Goal: Task Accomplishment & Management: Manage account settings

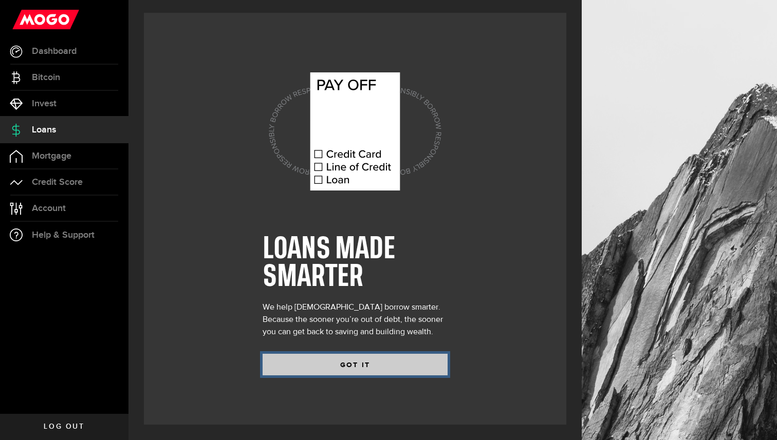
click at [332, 365] on button "GOT IT" at bounding box center [355, 365] width 185 height 22
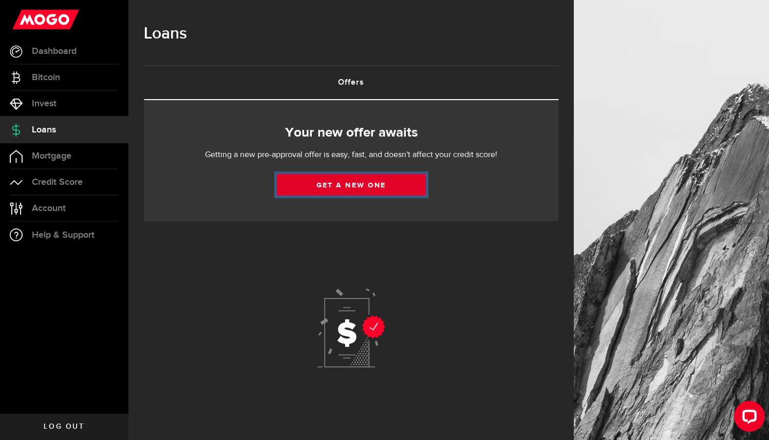
click at [327, 188] on link "Get a new one" at bounding box center [351, 185] width 149 height 22
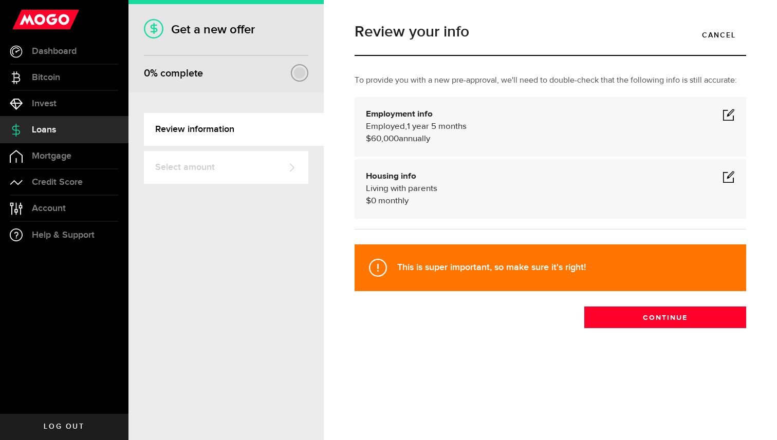
click at [198, 36] on h1 "Get a new offer" at bounding box center [226, 29] width 164 height 15
click at [726, 114] on span at bounding box center [729, 114] width 12 height 12
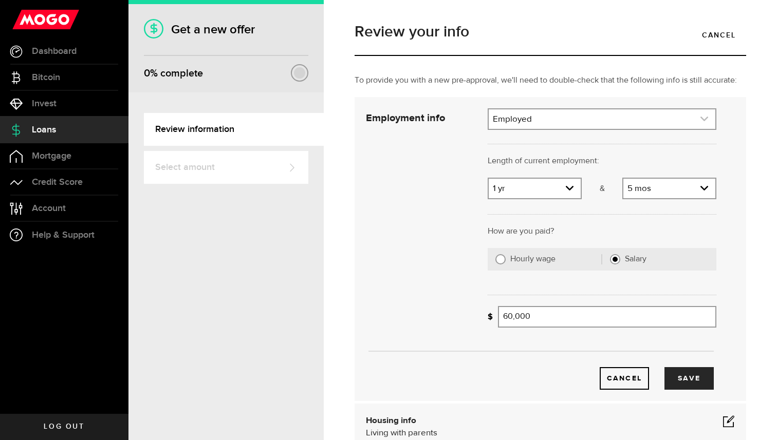
click at [568, 123] on link "expand select" at bounding box center [602, 119] width 227 height 20
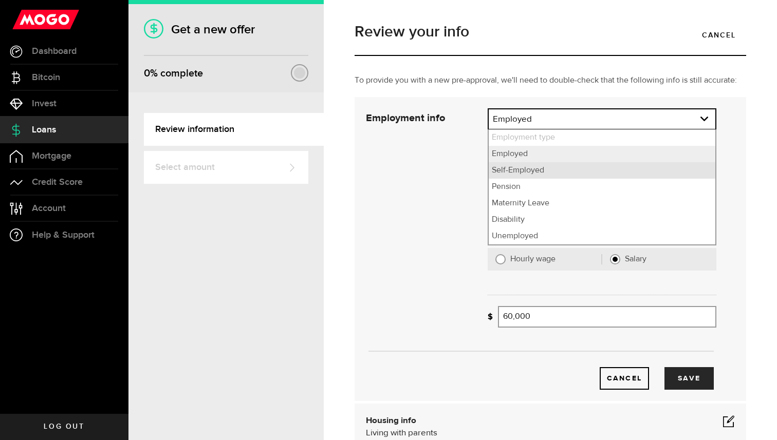
click at [530, 167] on li "Self-Employed" at bounding box center [602, 170] width 227 height 16
select select "Self-Employed"
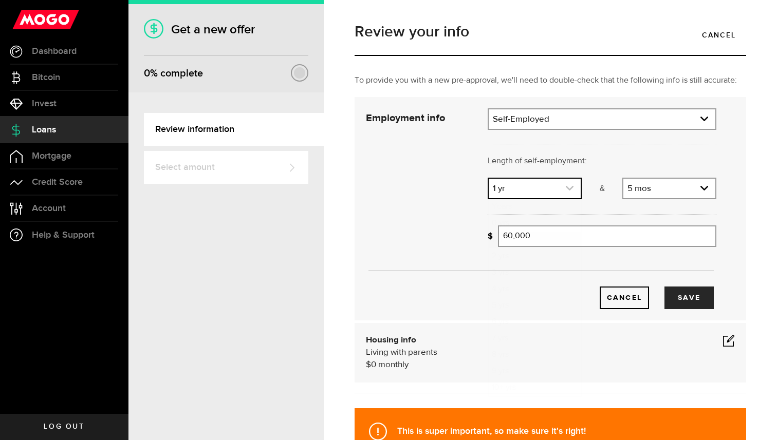
click at [532, 192] on link "expand select" at bounding box center [535, 189] width 92 height 20
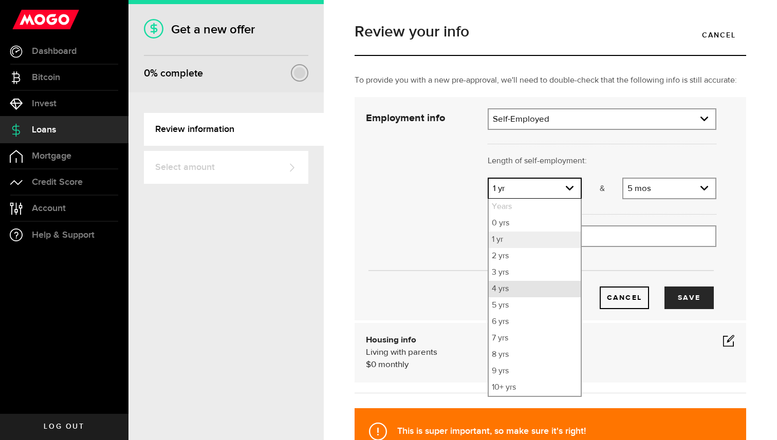
click at [502, 293] on li "4 yrs" at bounding box center [535, 289] width 92 height 16
select select "4"
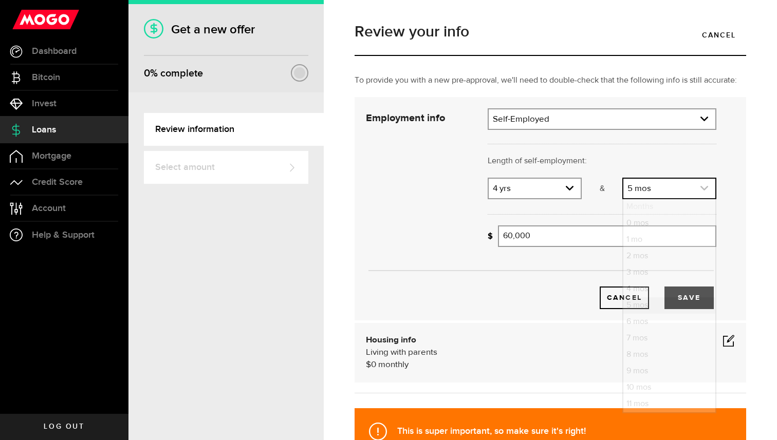
click at [632, 189] on link "expand select" at bounding box center [669, 189] width 92 height 20
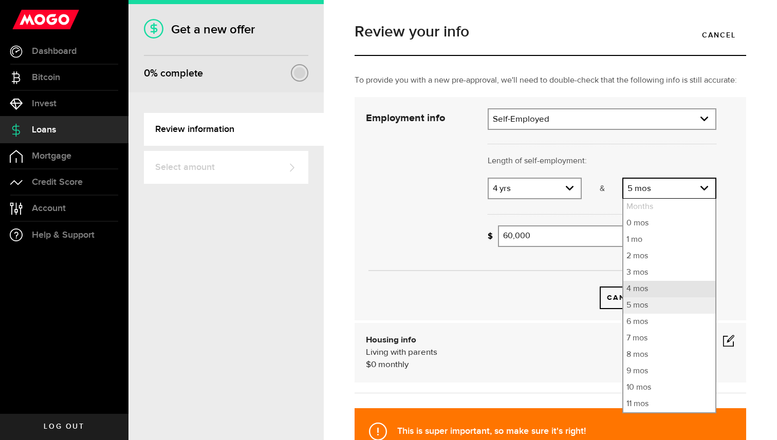
click at [630, 284] on li "4 mos" at bounding box center [669, 289] width 92 height 16
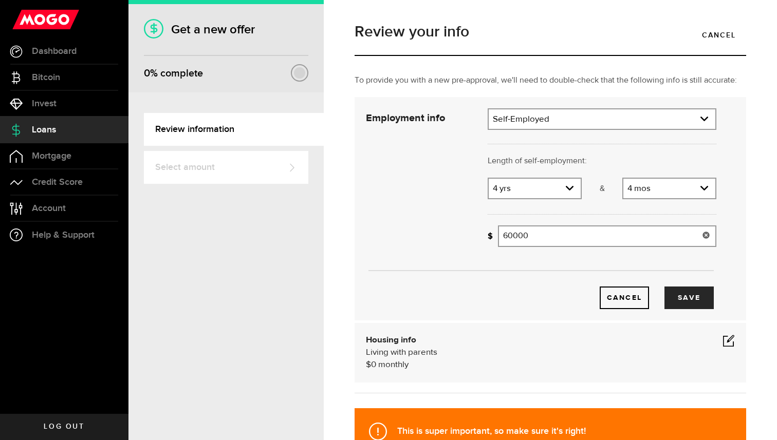
click at [559, 239] on input "60000" at bounding box center [607, 237] width 218 height 22
drag, startPoint x: 559, startPoint y: 239, endPoint x: 428, endPoint y: 222, distance: 131.6
click at [428, 222] on div "Employment info Employment type What's your employment situation like? [DEMOGRA…" at bounding box center [541, 208] width 366 height 201
type input "80,000"
click at [421, 281] on div "Cancel Save" at bounding box center [540, 282] width 381 height 54
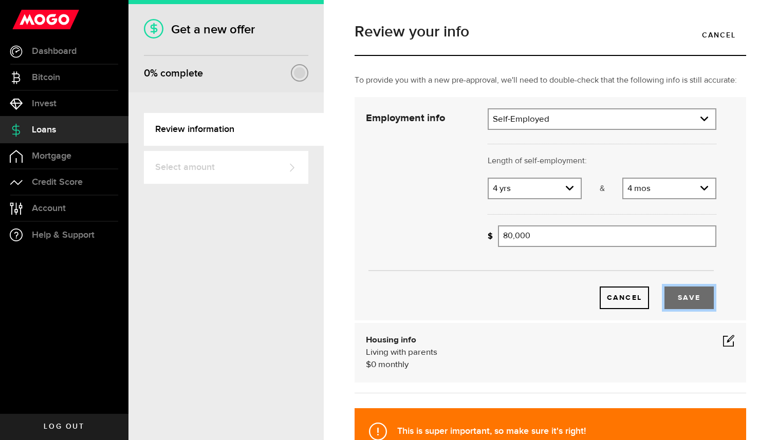
click at [695, 304] on button "Save" at bounding box center [688, 298] width 49 height 23
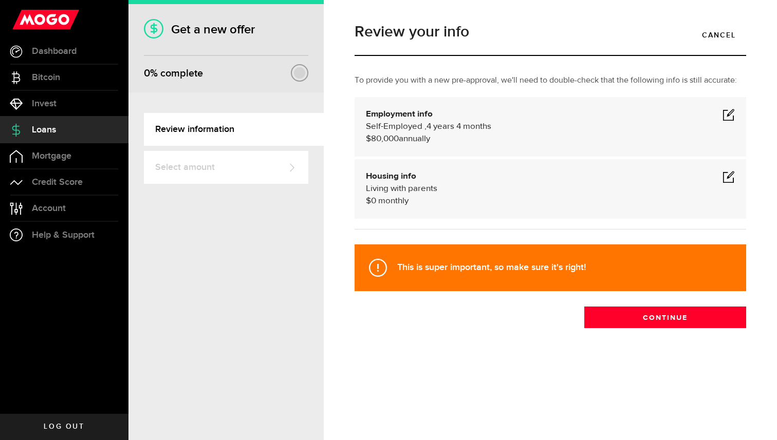
click at [618, 180] on div "Housing info Living with parents $ 0 monthly" at bounding box center [550, 189] width 369 height 37
click at [722, 175] on div "Housing info Living with parents $ 0 monthly" at bounding box center [550, 189] width 369 height 37
click at [726, 176] on span at bounding box center [729, 177] width 12 height 12
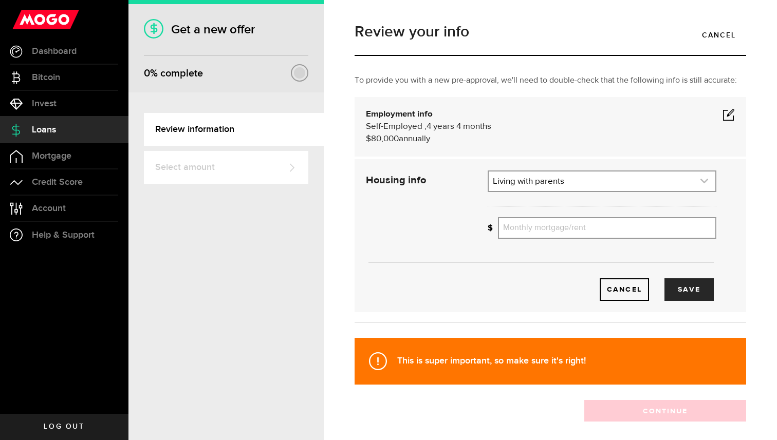
click at [597, 189] on link "expand select" at bounding box center [602, 182] width 227 height 20
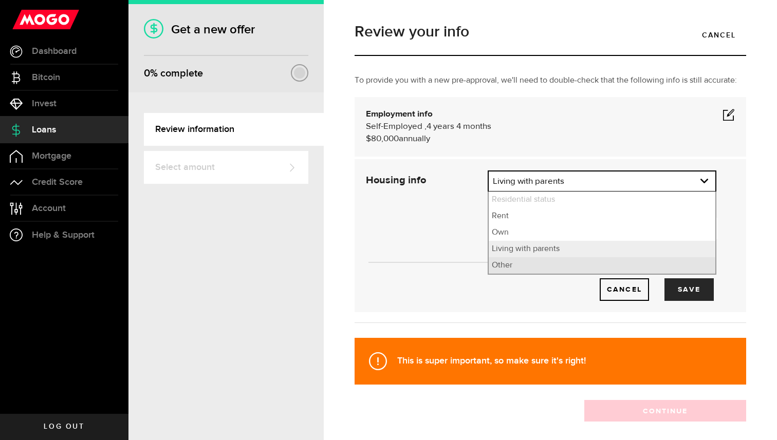
click at [515, 268] on li "Other" at bounding box center [602, 265] width 227 height 16
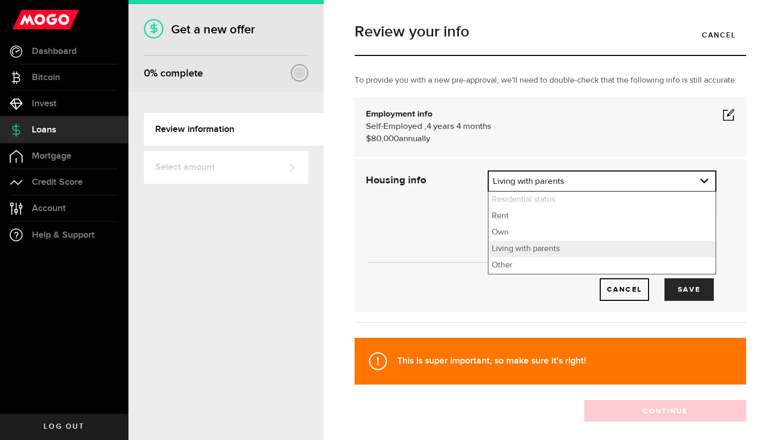
select select "Other"
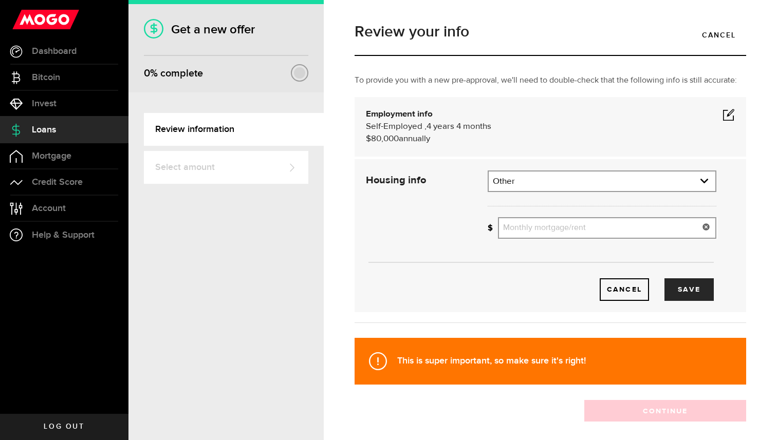
click at [529, 228] on input "Monthly mortgage/rent" at bounding box center [607, 228] width 218 height 22
type input "1,538"
click at [498, 285] on div "Cancel Save" at bounding box center [538, 290] width 349 height 23
click at [675, 288] on button "Save" at bounding box center [688, 290] width 49 height 23
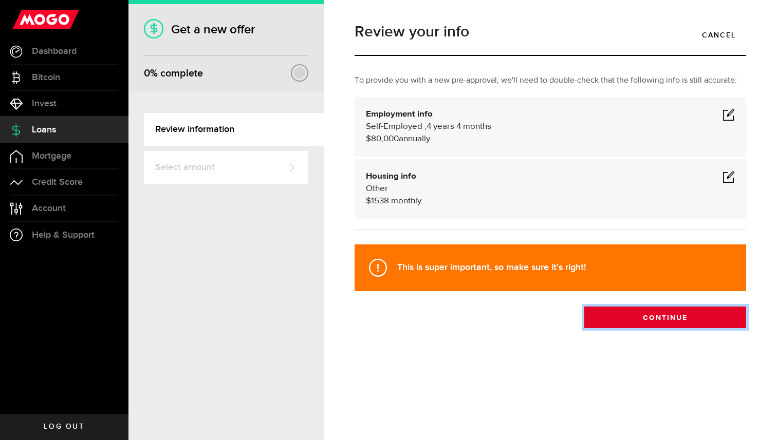
click at [618, 321] on button "Continue" at bounding box center [665, 318] width 162 height 22
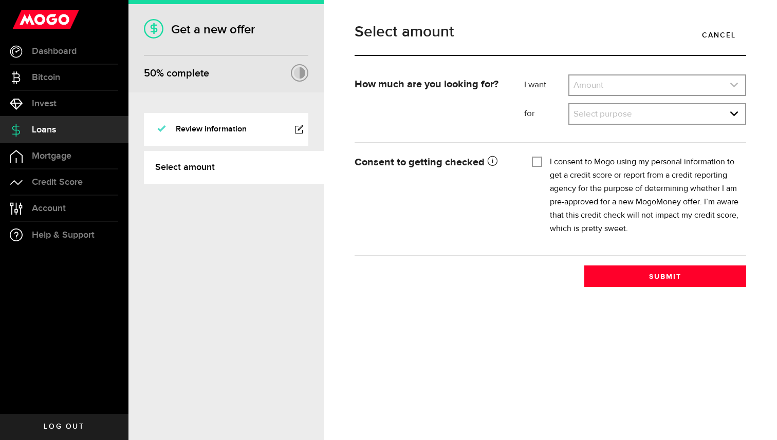
click at [620, 85] on link "expand select" at bounding box center [657, 86] width 176 height 20
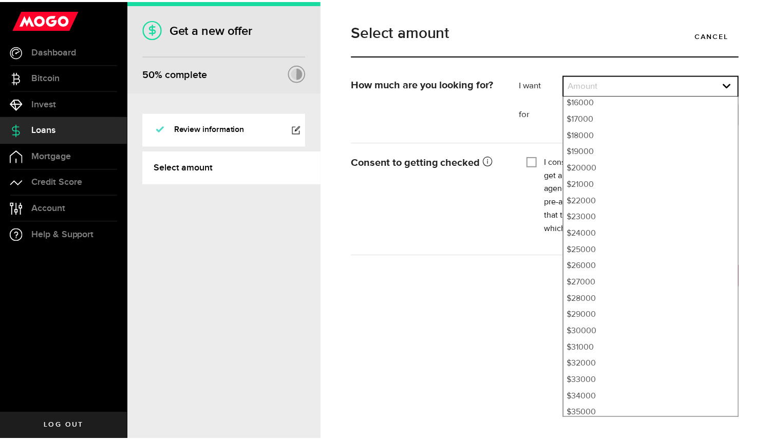
scroll to position [286, 0]
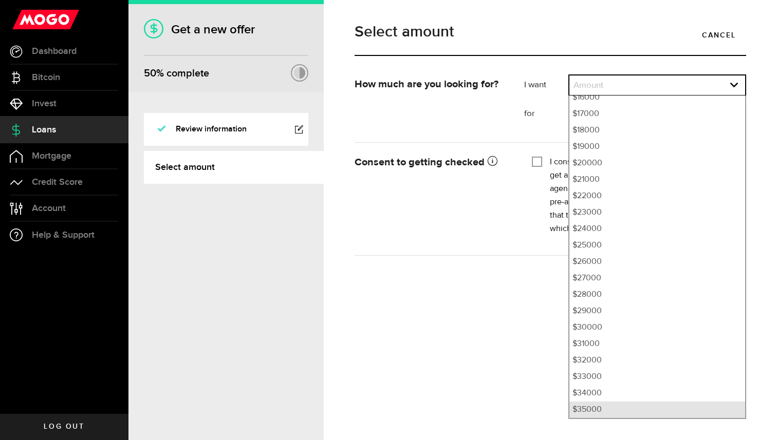
click at [606, 405] on li "$35000" at bounding box center [657, 410] width 176 height 16
select select "35000"
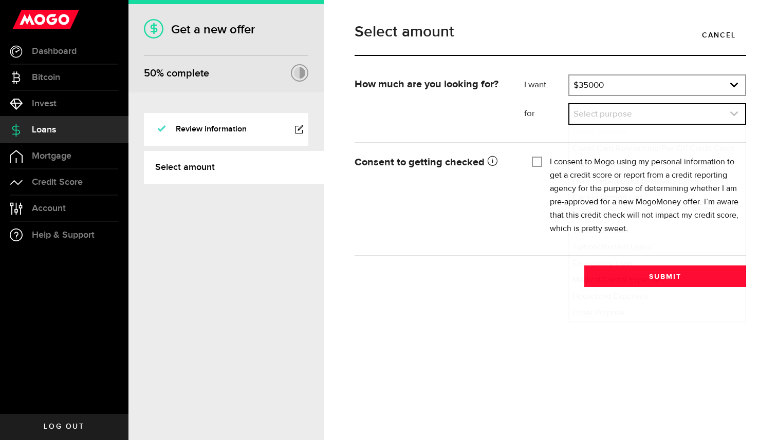
click at [620, 111] on link "expand select" at bounding box center [657, 114] width 176 height 20
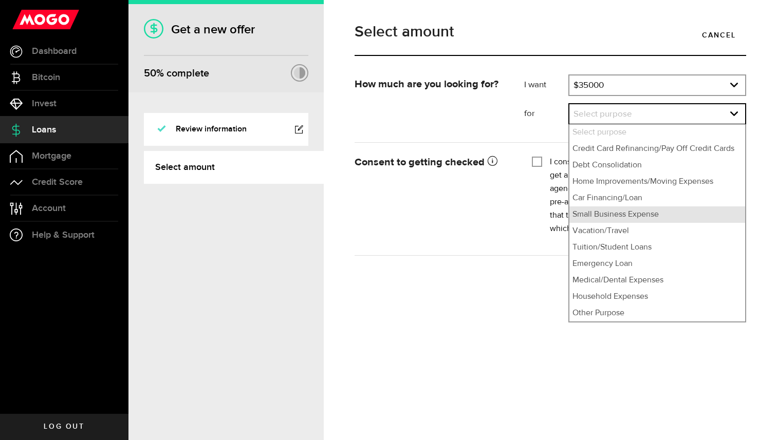
click at [600, 216] on li "Small Business Expense" at bounding box center [657, 215] width 176 height 16
select select "Small Business Expense"
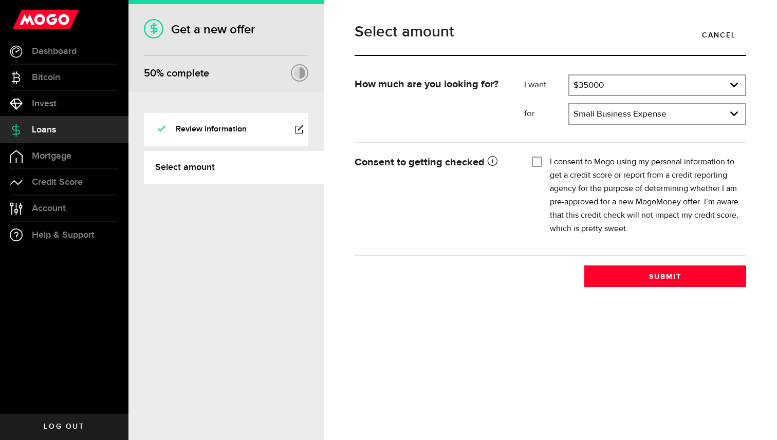
click at [538, 161] on input "I consent to Mogo using my personal information to get a credit score or report…" at bounding box center [537, 161] width 10 height 10
checkbox input "true"
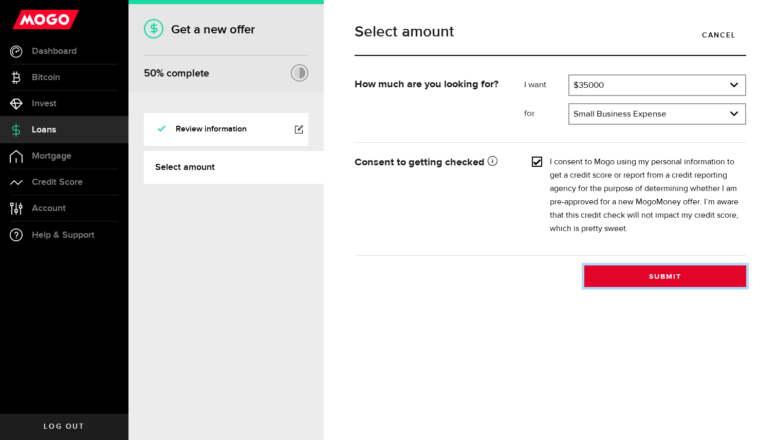
click at [656, 282] on button "Submit" at bounding box center [665, 277] width 162 height 22
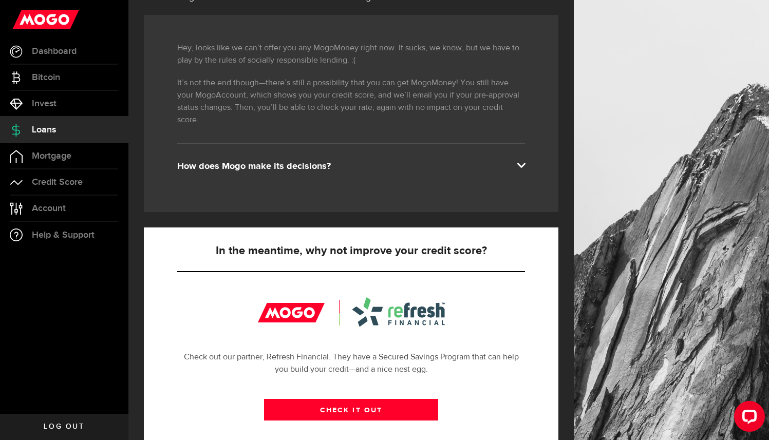
scroll to position [139, 0]
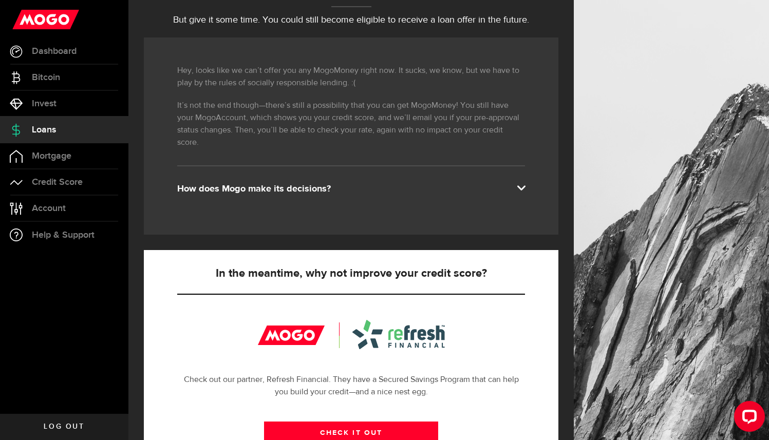
click at [284, 183] on div "How does Mogo make its decisions?" at bounding box center [351, 189] width 348 height 12
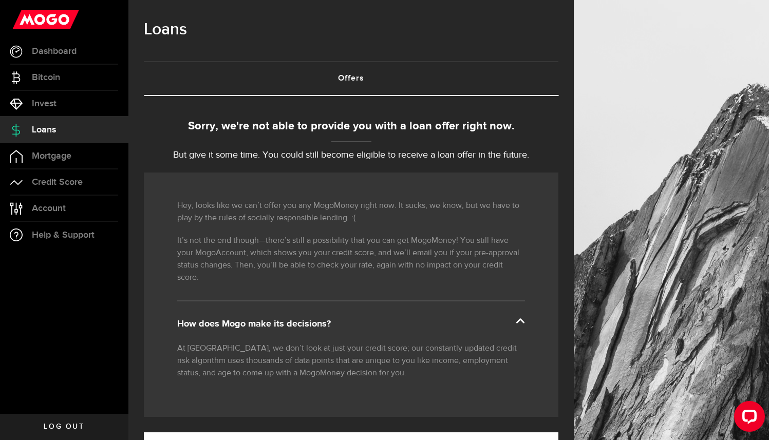
scroll to position [0, 0]
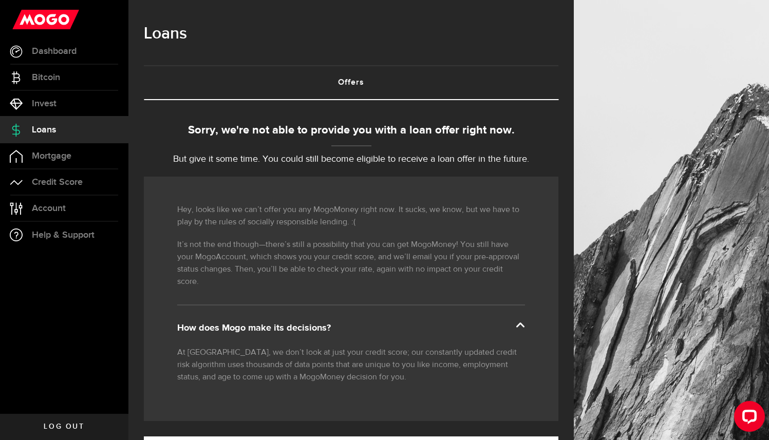
click at [49, 129] on span "Loans" at bounding box center [44, 129] width 24 height 9
click at [44, 96] on link "Invest" at bounding box center [64, 104] width 128 height 26
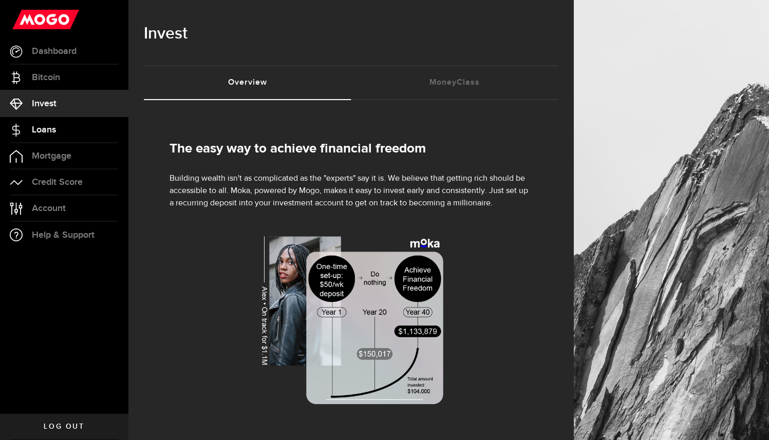
click at [41, 127] on span "Loans" at bounding box center [44, 129] width 24 height 9
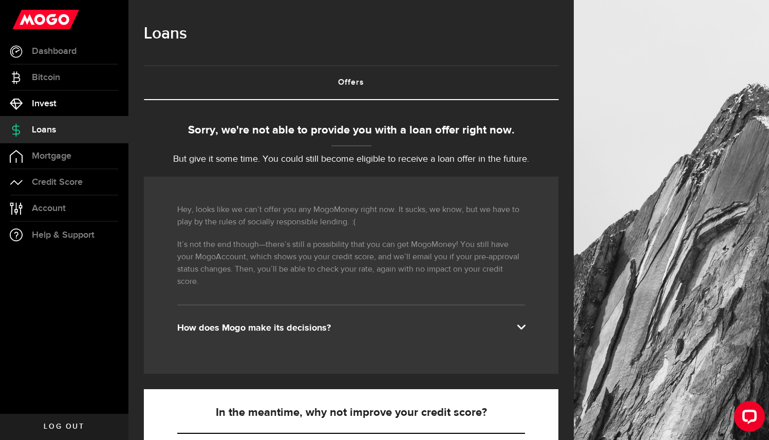
click at [54, 99] on span "Invest" at bounding box center [44, 103] width 25 height 9
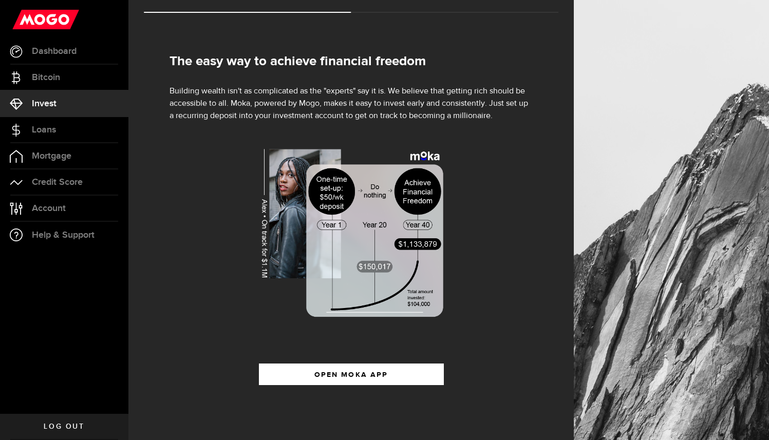
scroll to position [89, 0]
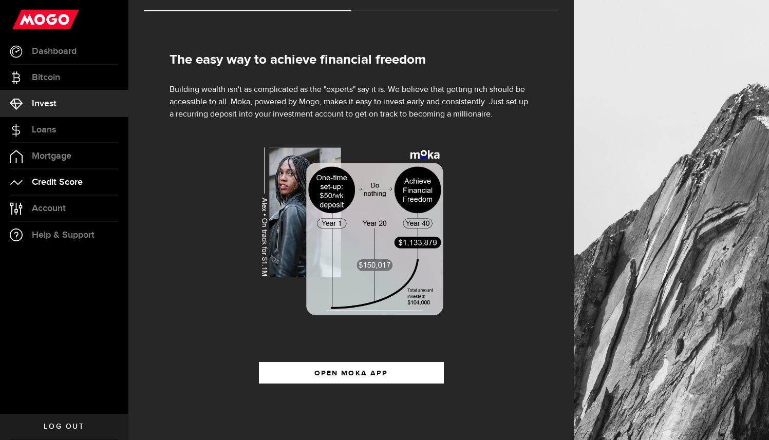
click at [51, 178] on span "Credit Score" at bounding box center [57, 182] width 51 height 9
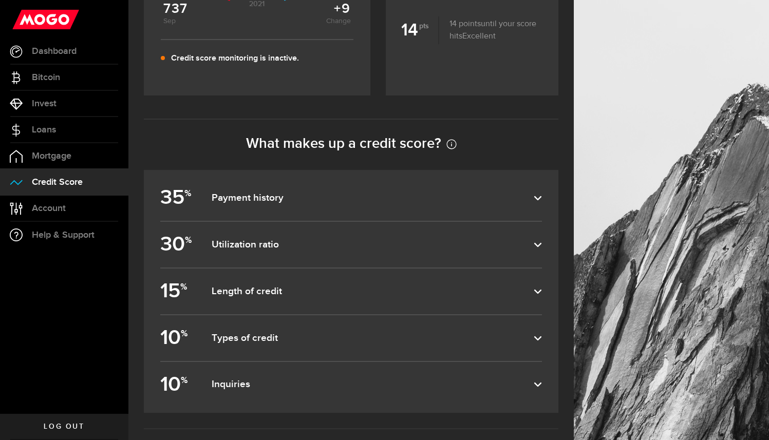
scroll to position [384, 0]
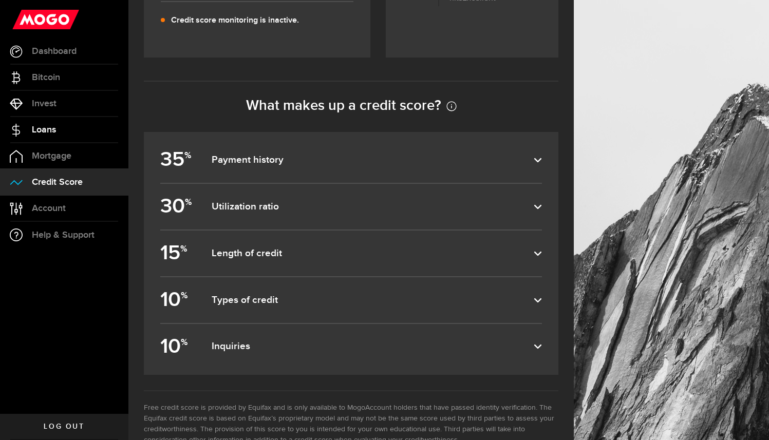
click at [39, 126] on span "Loans" at bounding box center [44, 129] width 24 height 9
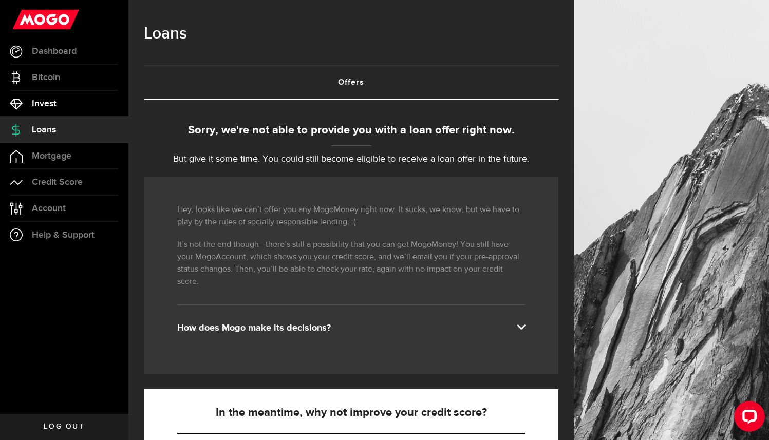
click at [79, 105] on link "Invest" at bounding box center [64, 104] width 128 height 26
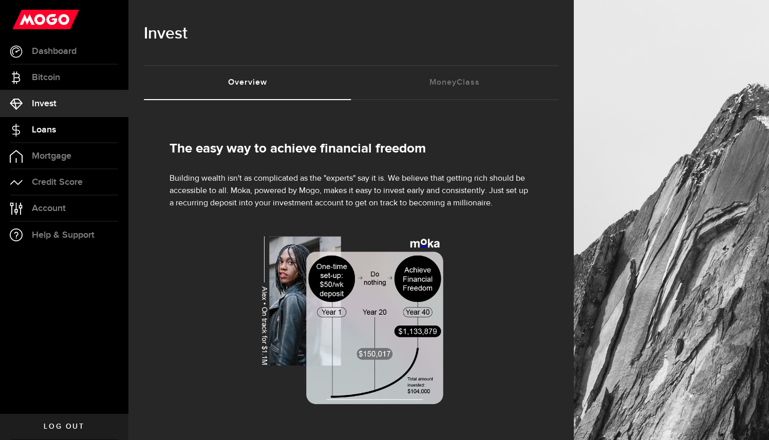
click at [71, 134] on link "Loans" at bounding box center [64, 130] width 128 height 26
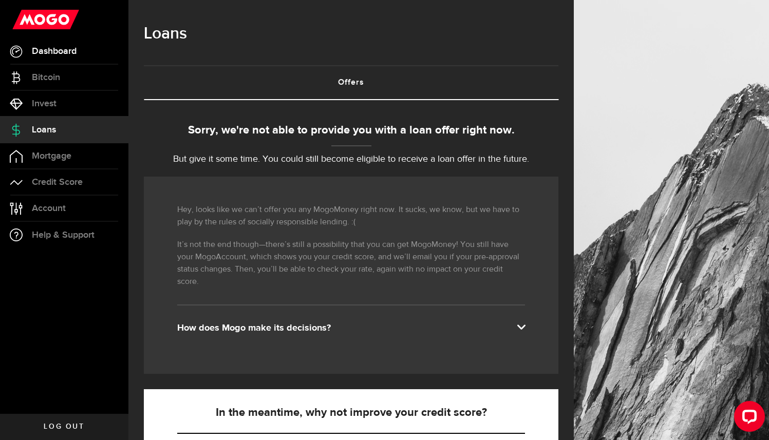
click at [68, 58] on link "Dashboard" at bounding box center [64, 52] width 128 height 26
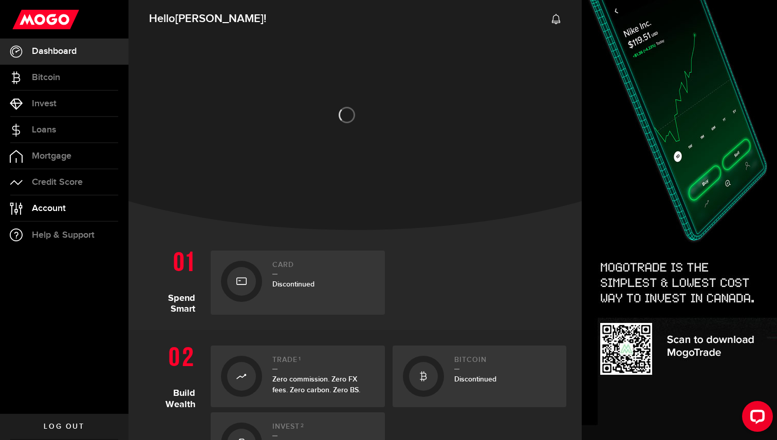
click at [54, 212] on span "Account" at bounding box center [49, 208] width 34 height 9
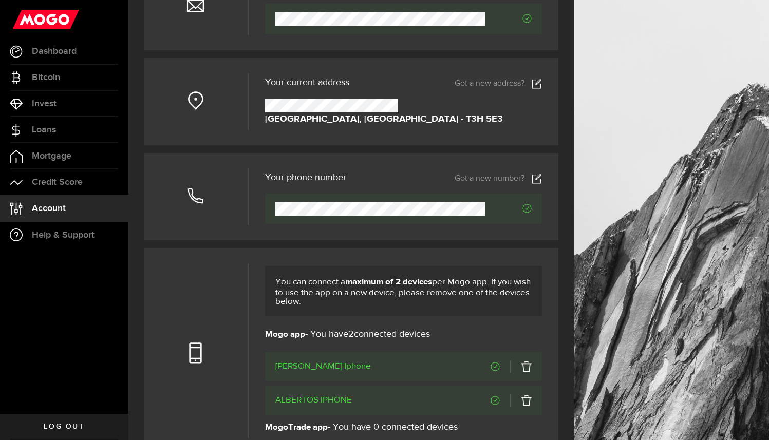
scroll to position [144, 0]
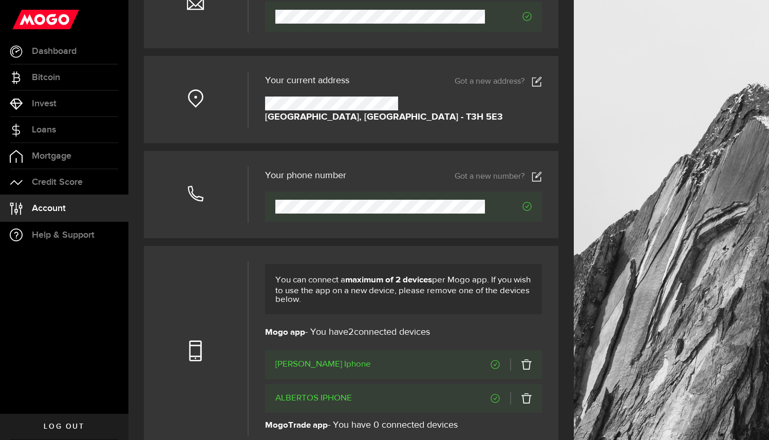
click at [539, 180] on link "Got a new number?" at bounding box center [498, 177] width 87 height 10
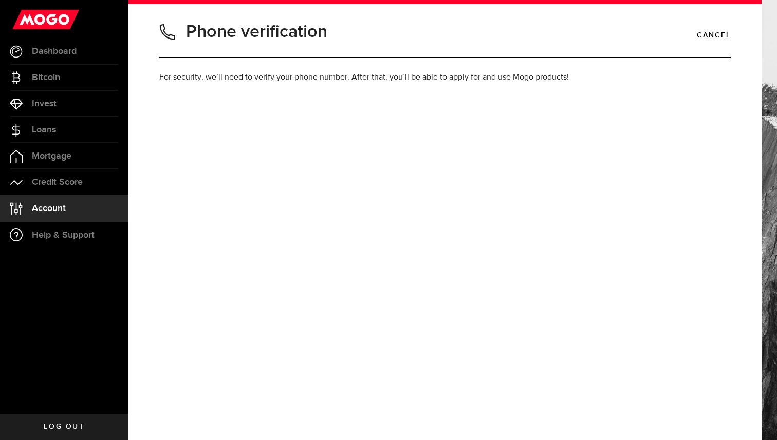
type input "4039781667"
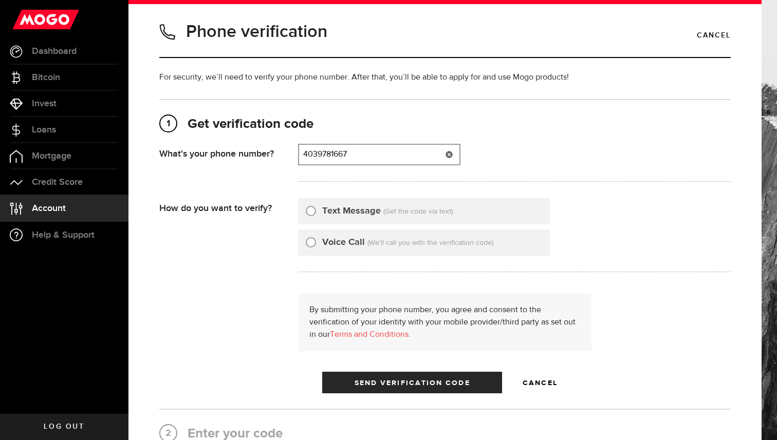
click at [376, 151] on input "4039781667" at bounding box center [379, 155] width 160 height 20
drag, startPoint x: 376, startPoint y: 151, endPoint x: 243, endPoint y: 155, distance: 133.2
click at [243, 155] on div "What's your phone number? That doesn't look like a valid phone number. Try agai…" at bounding box center [444, 166] width 571 height 44
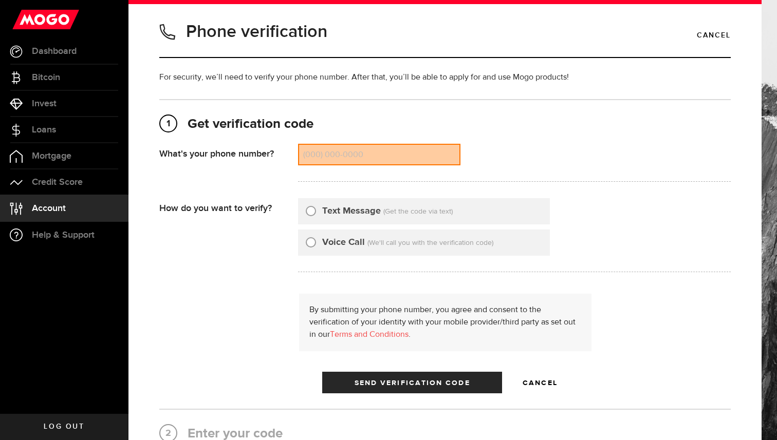
click at [317, 143] on div "1 Get verification code (403) 978-1667 What's your phone number? That doesn't l…" at bounding box center [444, 255] width 571 height 278
click at [318, 147] on input "(000) 000-0000" at bounding box center [379, 155] width 160 height 20
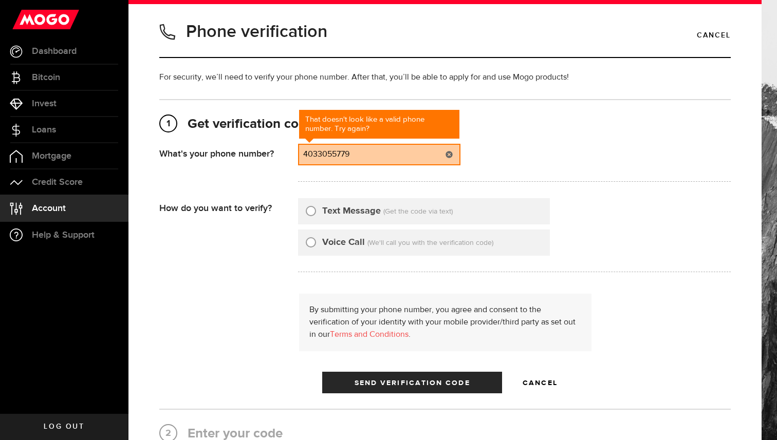
type input "4033055779"
click at [248, 181] on div "What's your phone number?" at bounding box center [228, 166] width 139 height 44
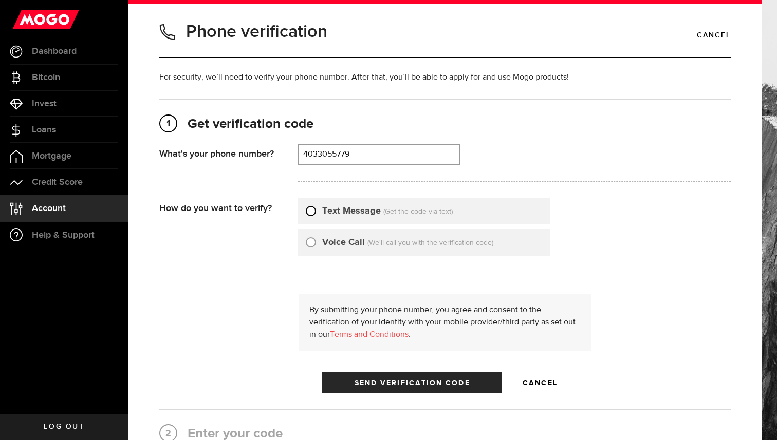
click at [313, 210] on input "Text Message" at bounding box center [311, 210] width 10 height 10
radio input "true"
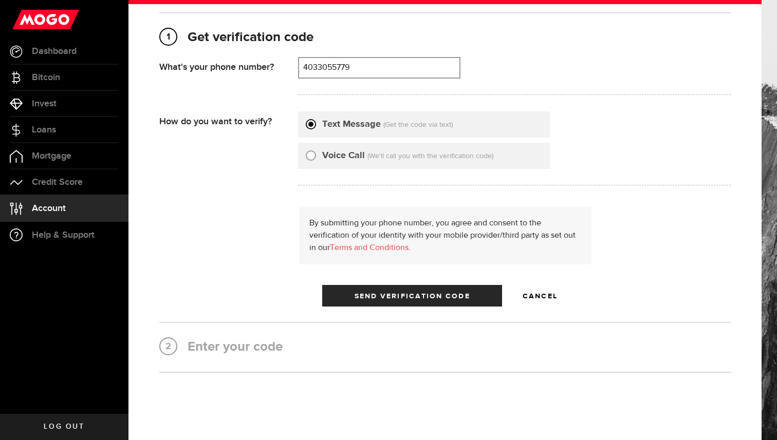
scroll to position [122, 0]
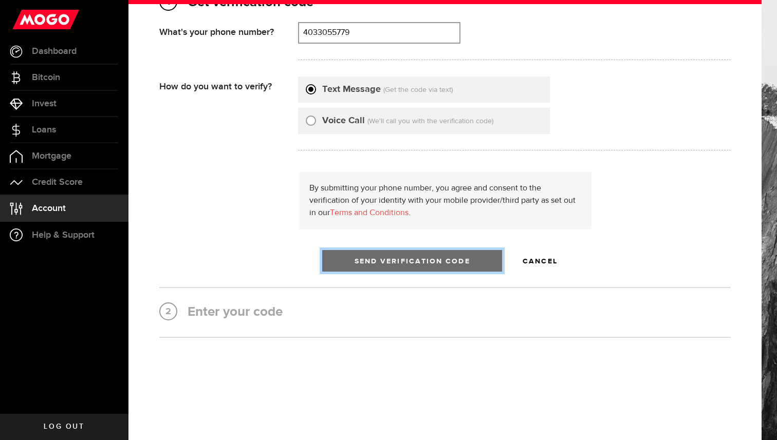
click at [338, 262] on button "Send Verification Code" at bounding box center [412, 261] width 180 height 22
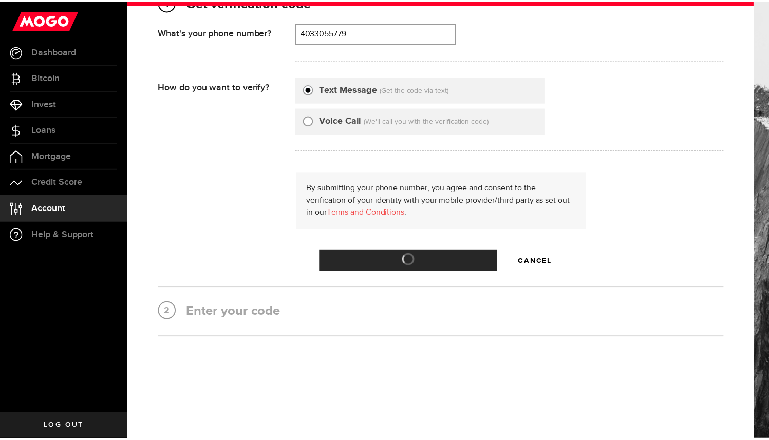
scroll to position [0, 0]
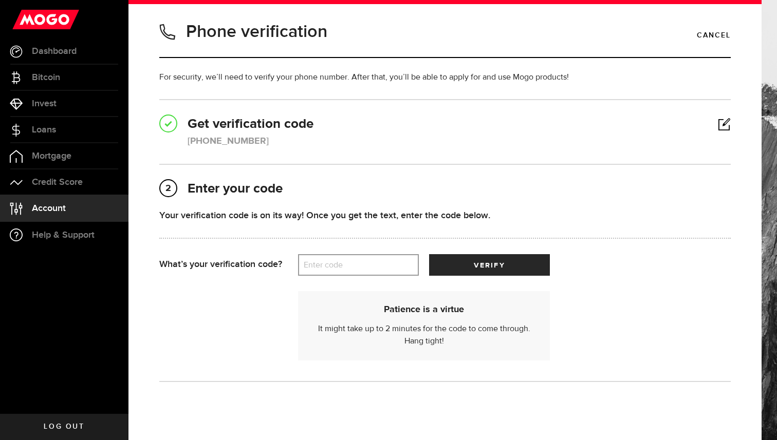
click at [331, 264] on label "Enter code" at bounding box center [358, 265] width 121 height 21
click at [331, 264] on input "Enter code" at bounding box center [358, 265] width 121 height 22
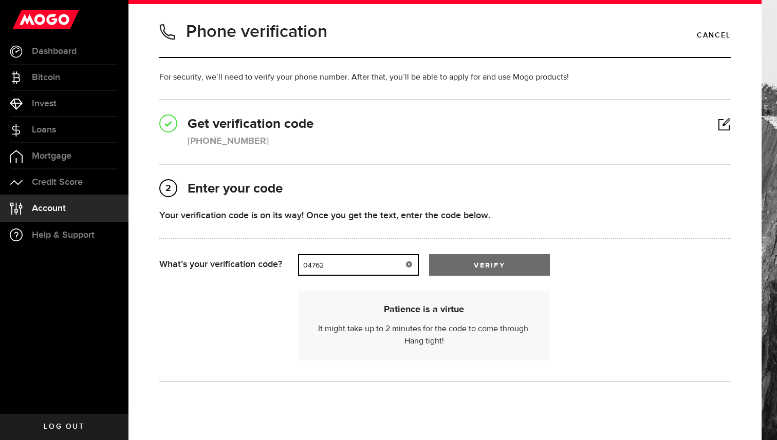
type input "04762"
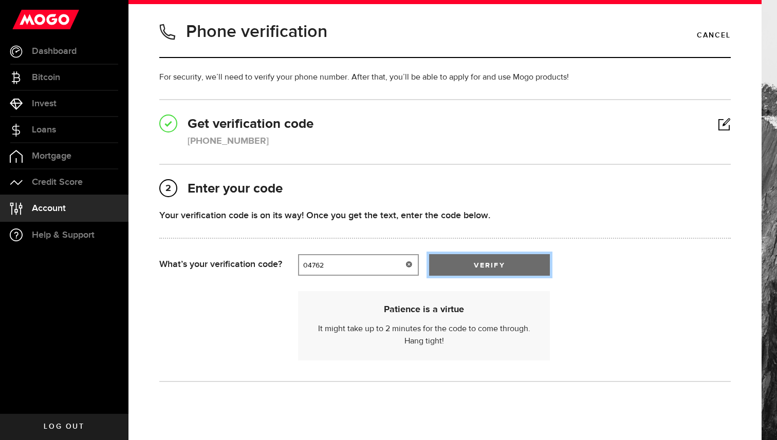
click at [509, 262] on button "verify" at bounding box center [489, 265] width 121 height 22
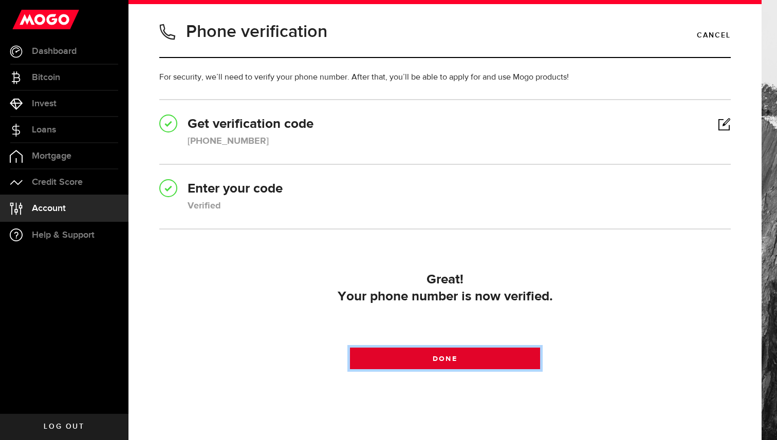
click at [402, 355] on link "Done" at bounding box center [445, 359] width 191 height 22
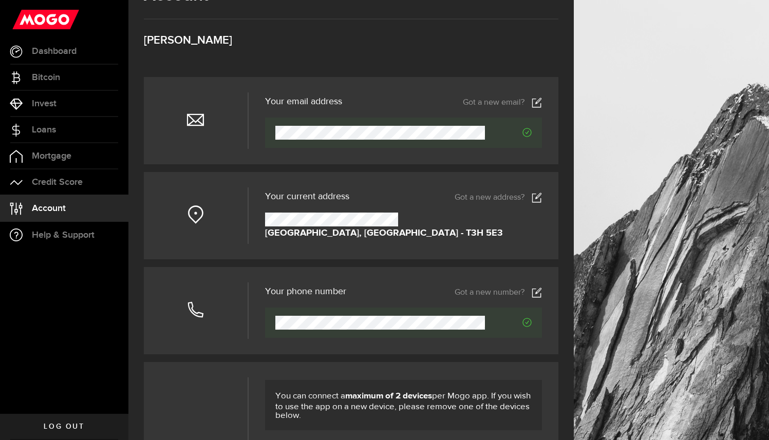
scroll to position [25, 0]
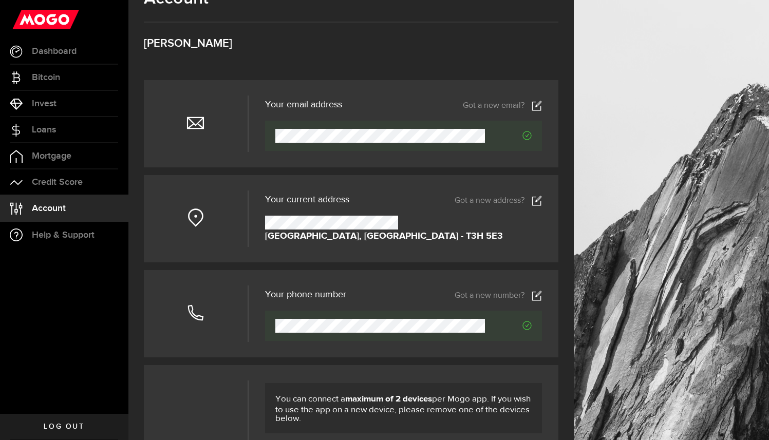
click at [542, 107] on icon at bounding box center [537, 106] width 10 height 10
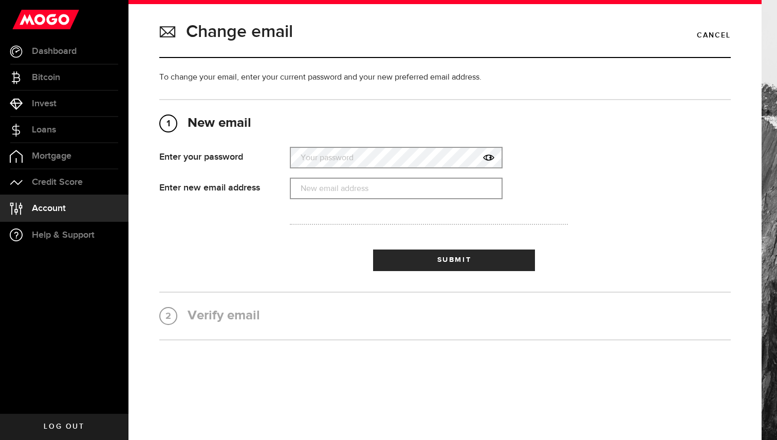
click at [350, 150] on label "Your password" at bounding box center [396, 157] width 213 height 21
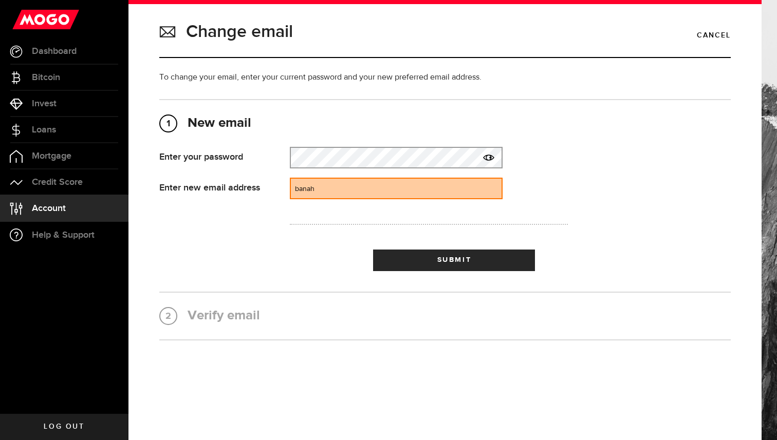
type input "banahenea@gmail.com"
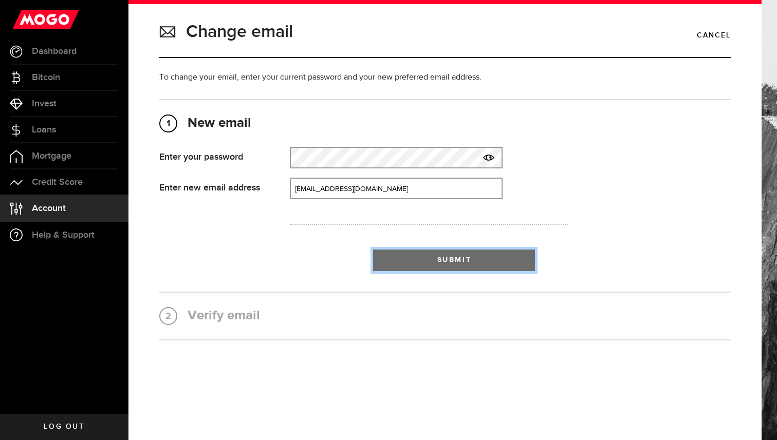
click at [410, 267] on button "Submit" at bounding box center [454, 261] width 162 height 22
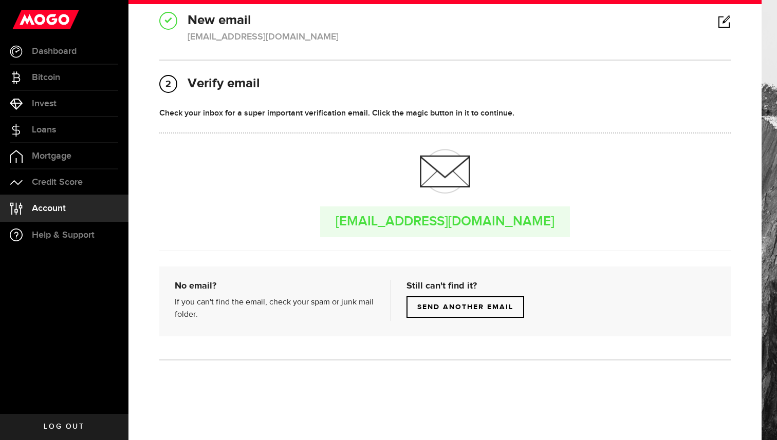
scroll to position [104, 0]
